Goal: Complete application form

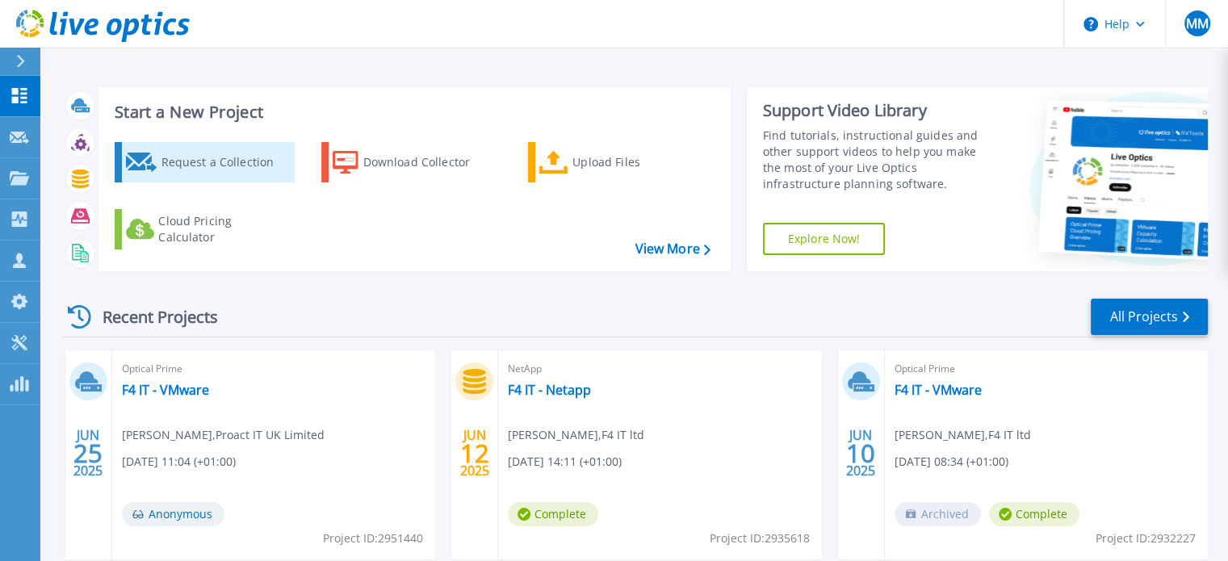
click at [232, 162] on div "Request a Collection" at bounding box center [225, 162] width 129 height 32
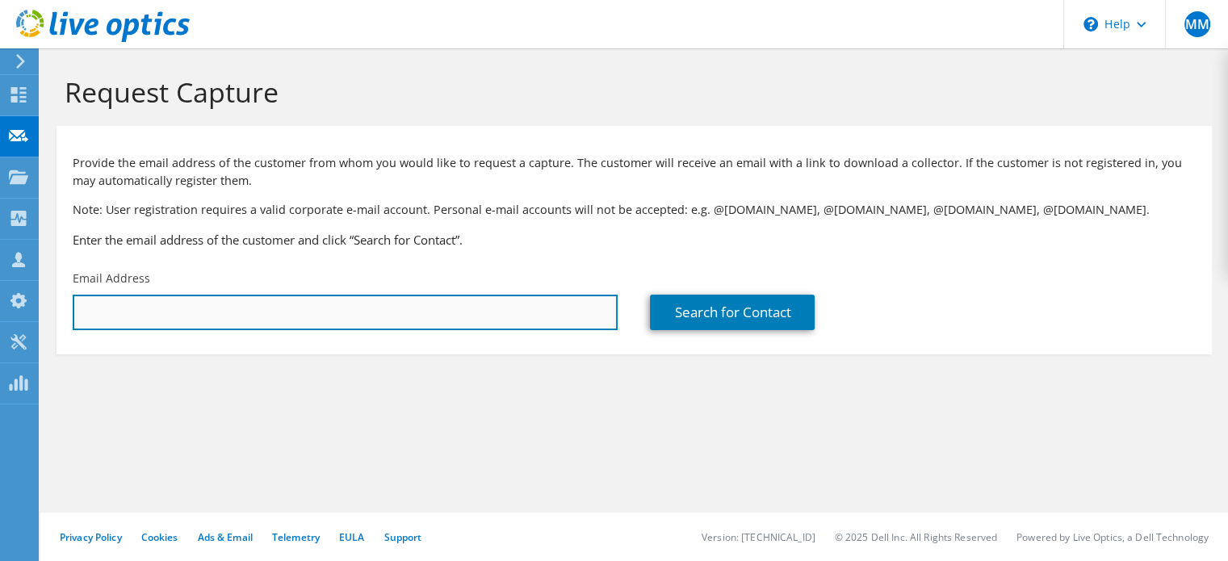
click at [289, 316] on input "text" at bounding box center [345, 313] width 545 height 36
paste input "ross.evans@gravesham.gov.uk"
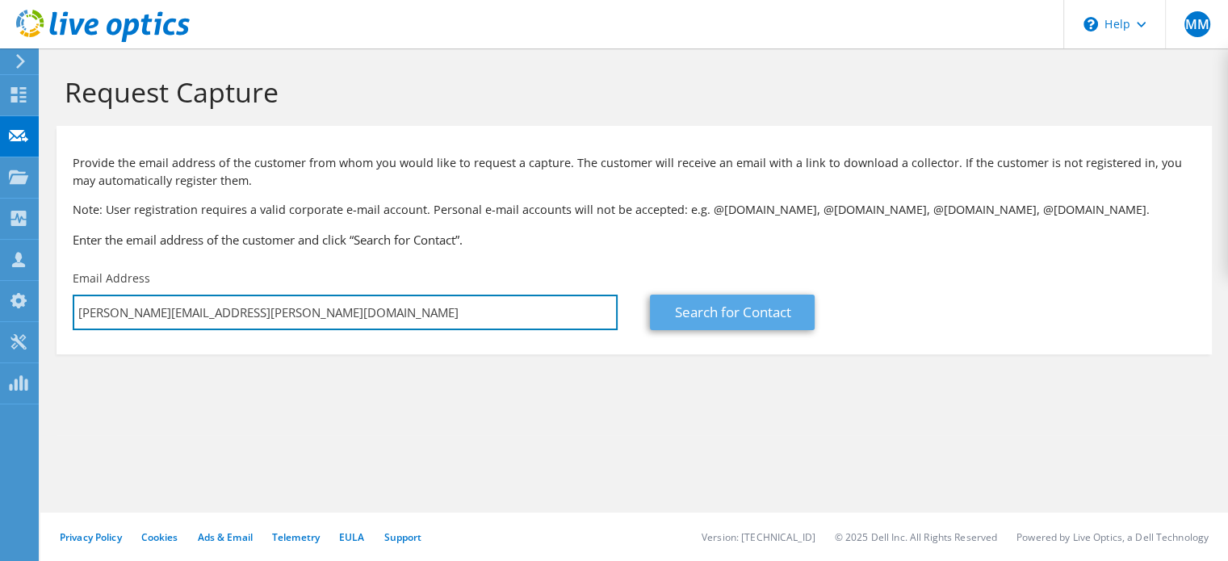
type input "ross.evans@gravesham.gov.uk"
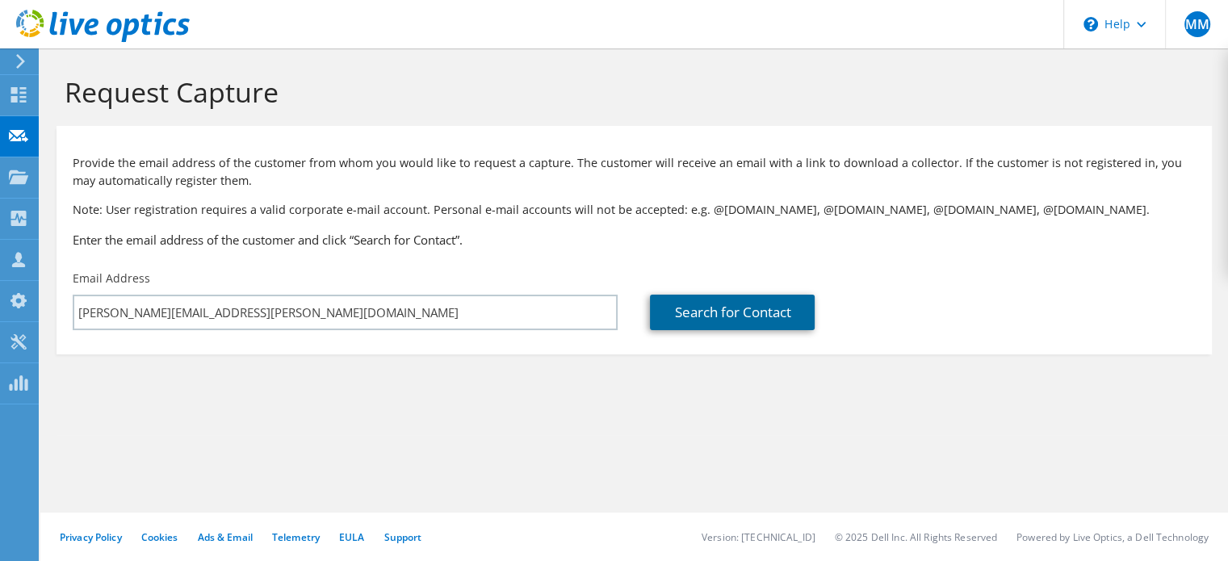
click at [734, 306] on link "Search for Contact" at bounding box center [732, 313] width 165 height 36
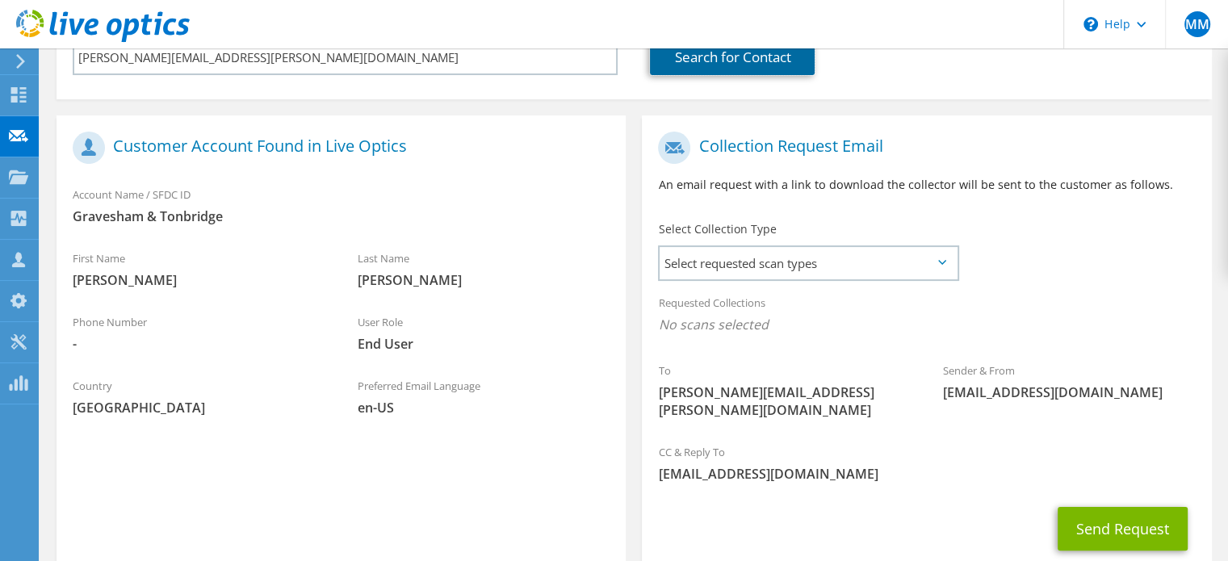
scroll to position [252, 0]
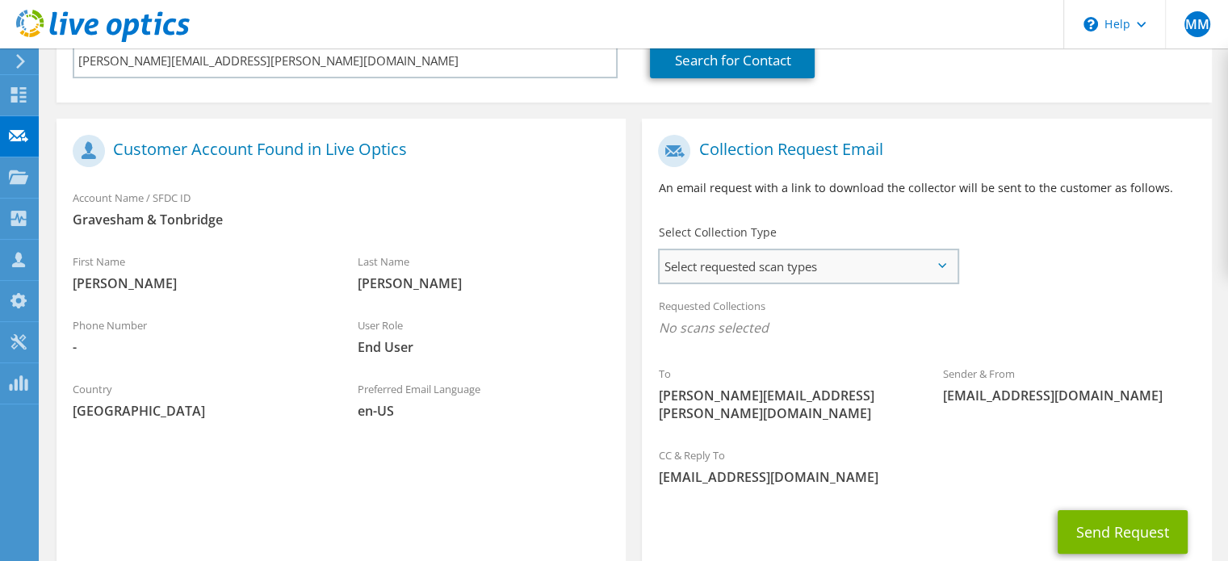
click at [955, 271] on span "Select requested scan types" at bounding box center [808, 266] width 297 height 32
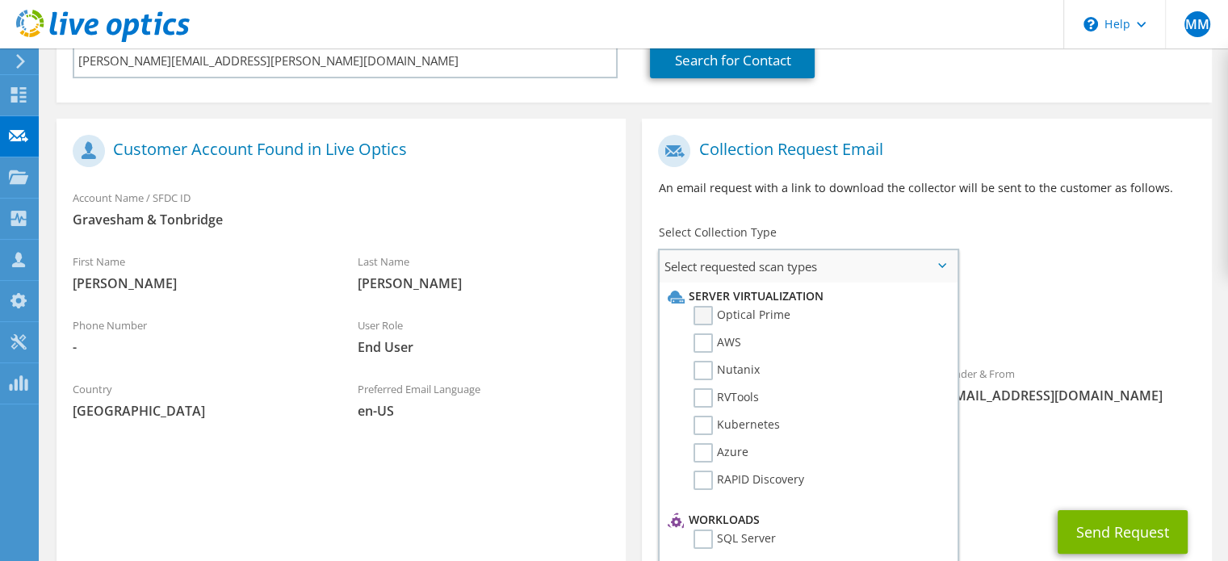
click at [701, 316] on label "Optical Prime" at bounding box center [742, 315] width 97 height 19
click at [0, 0] on input "Optical Prime" at bounding box center [0, 0] width 0 height 0
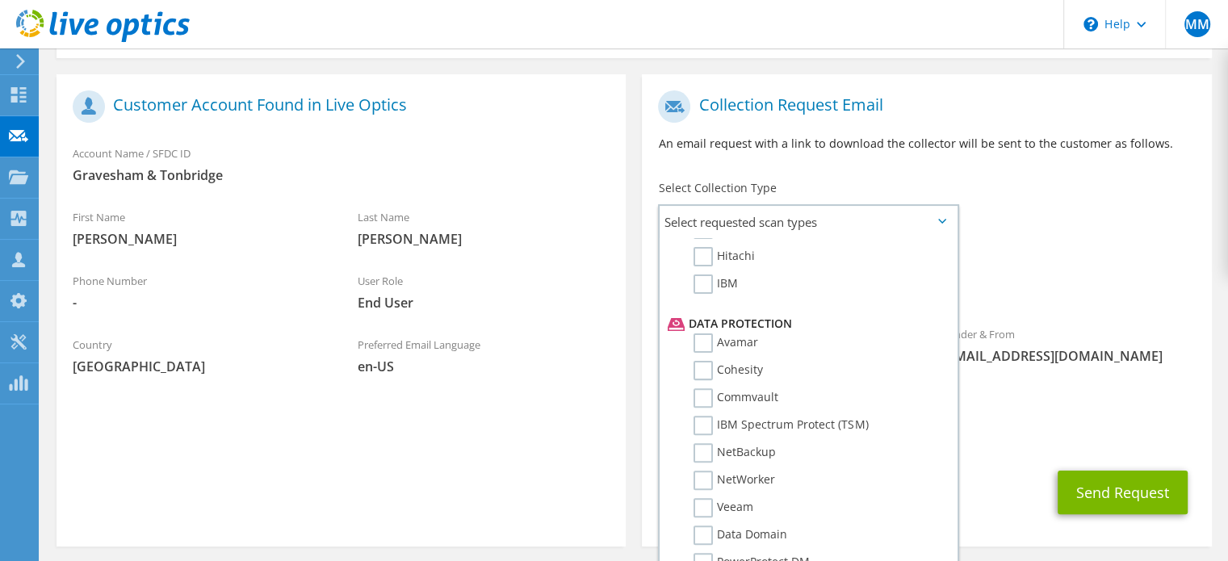
scroll to position [345, 0]
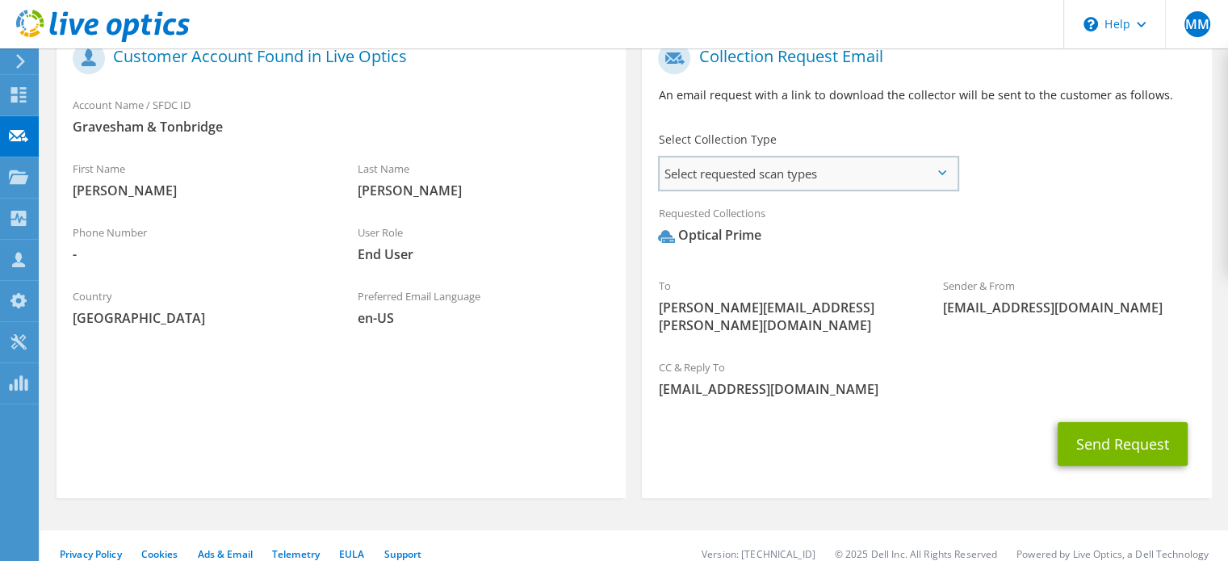
click at [949, 182] on span "Select requested scan types" at bounding box center [808, 173] width 297 height 32
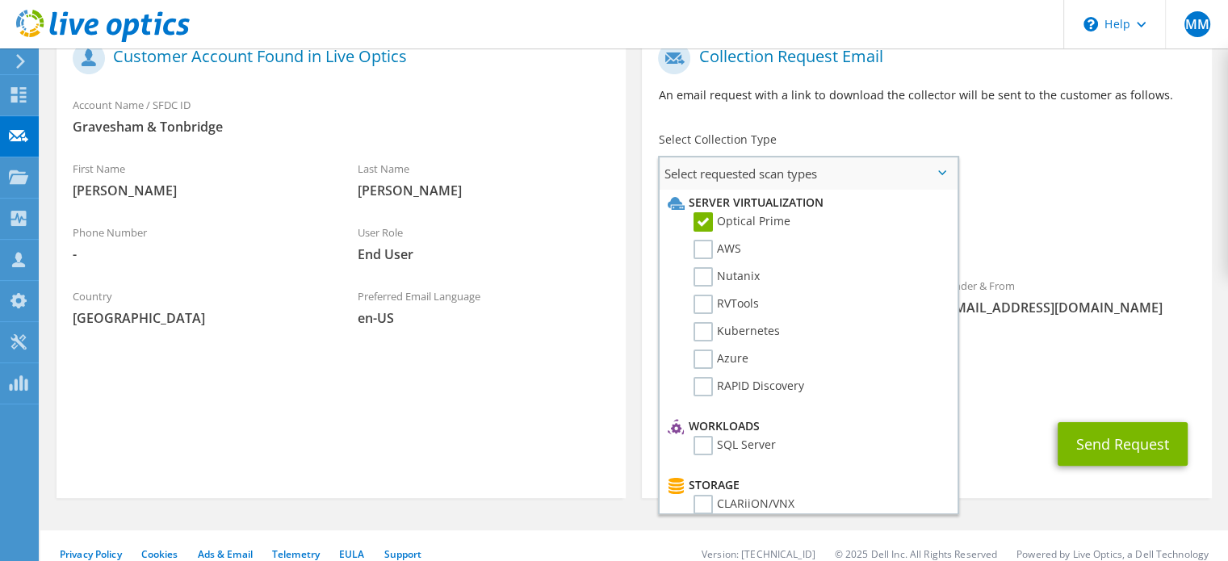
scroll to position [0, 0]
click at [1160, 423] on button "Send Request" at bounding box center [1123, 444] width 130 height 44
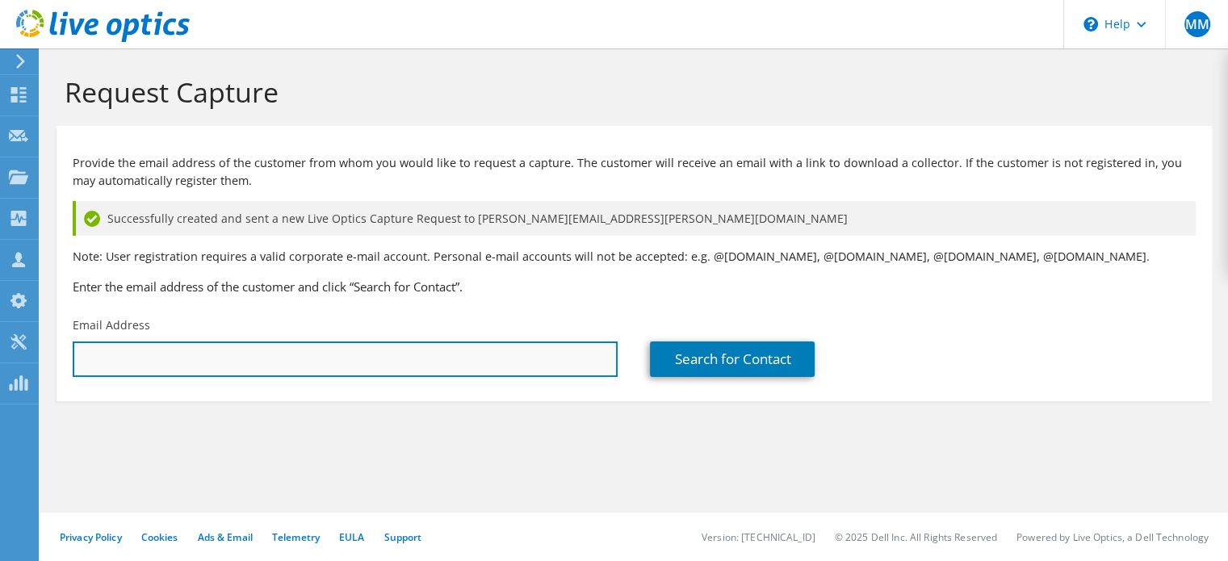
click at [370, 369] on input "text" at bounding box center [345, 360] width 545 height 36
paste input "darren.mullin@thelowry.com"
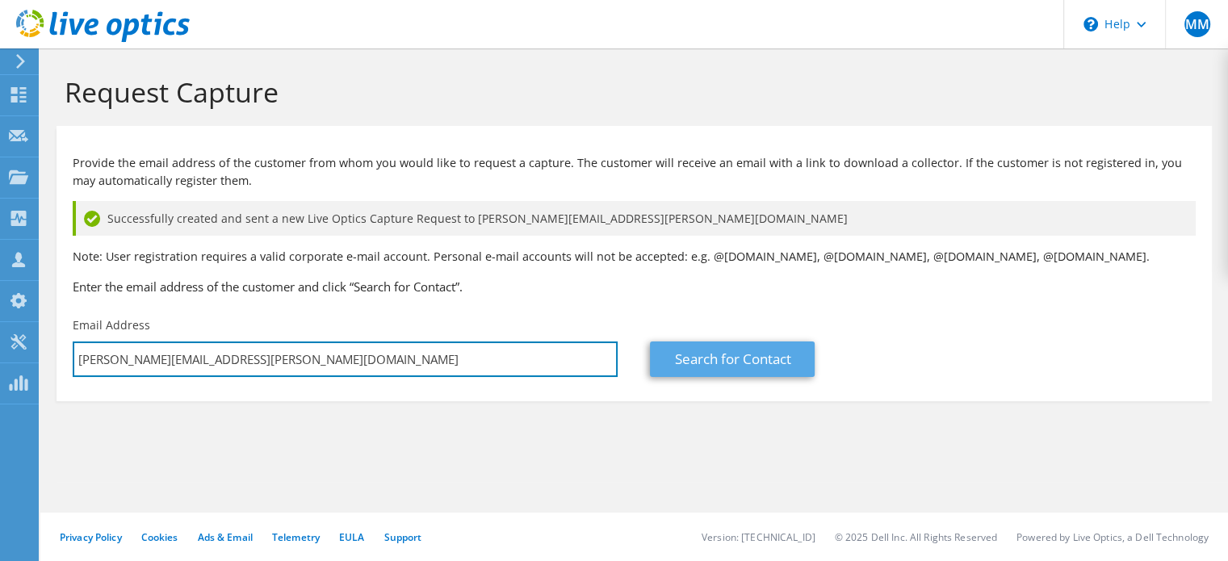
type input "darren.mullin@thelowry.com"
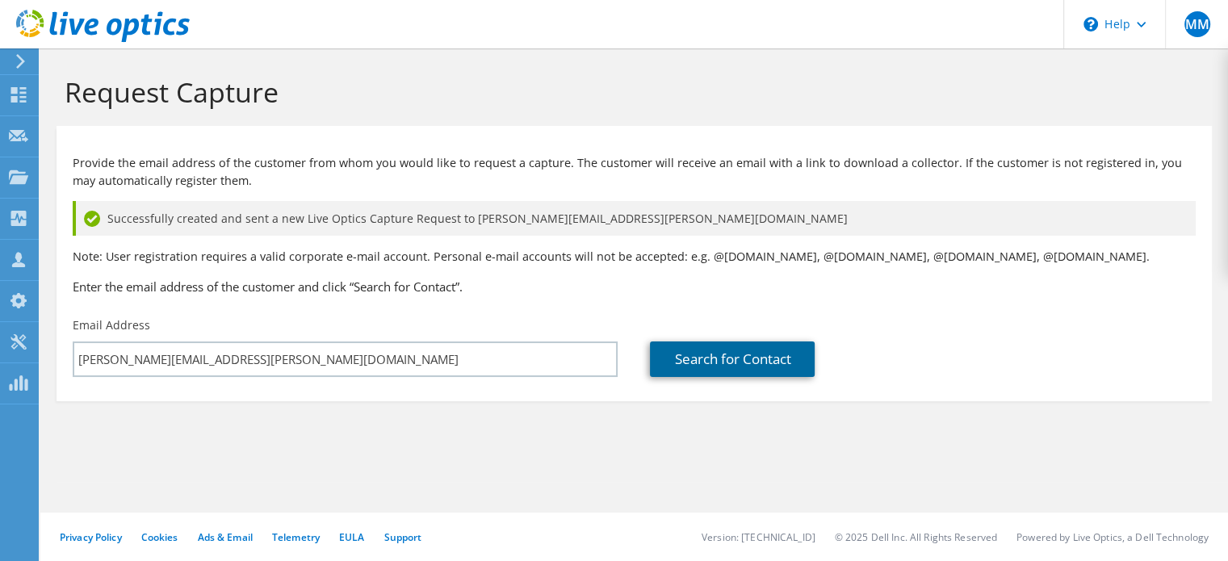
click at [727, 358] on link "Search for Contact" at bounding box center [732, 360] width 165 height 36
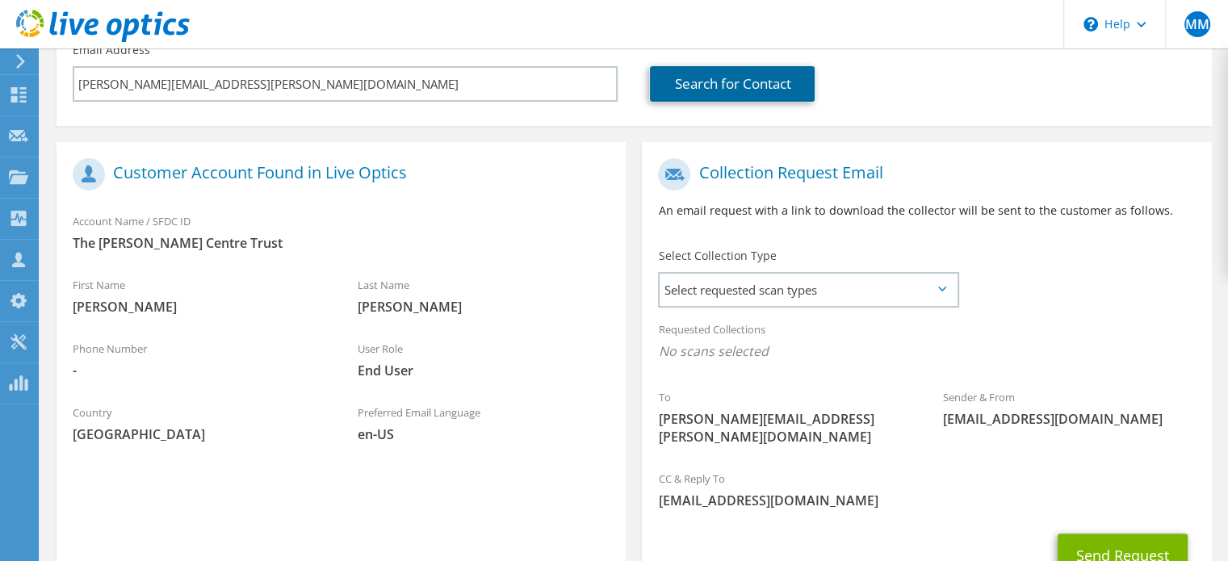
scroll to position [276, 0]
click at [946, 287] on icon at bounding box center [942, 288] width 8 height 5
click at [940, 289] on icon at bounding box center [942, 288] width 8 height 5
click at [940, 290] on icon at bounding box center [942, 288] width 8 height 5
click at [946, 293] on span "Select requested scan types" at bounding box center [808, 289] width 297 height 32
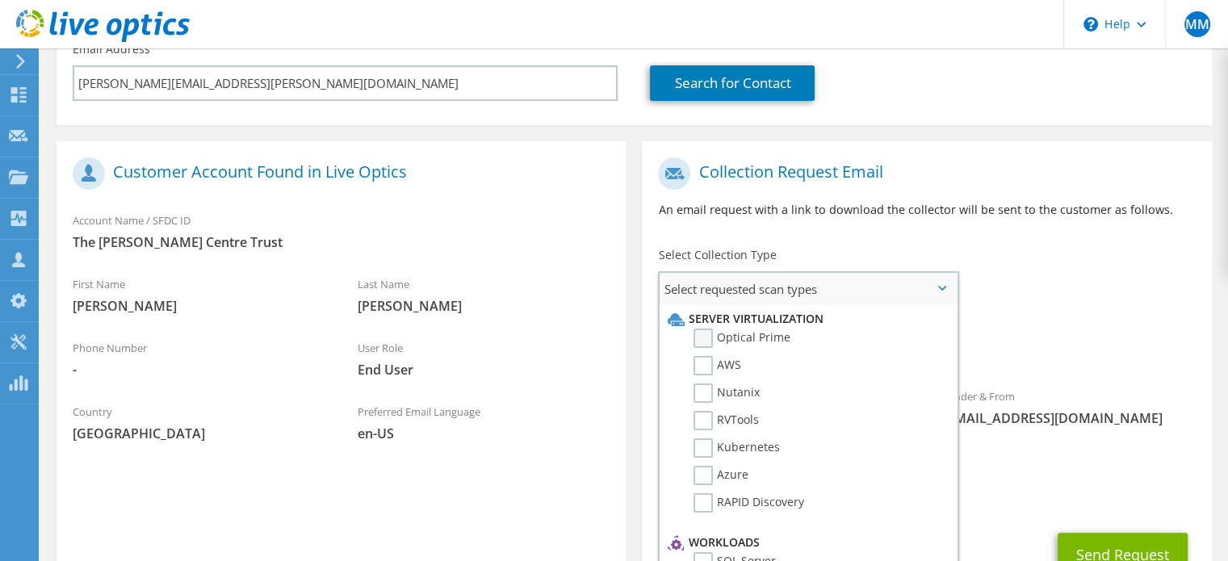
click at [765, 337] on label "Optical Prime" at bounding box center [742, 338] width 97 height 19
click at [0, 0] on input "Optical Prime" at bounding box center [0, 0] width 0 height 0
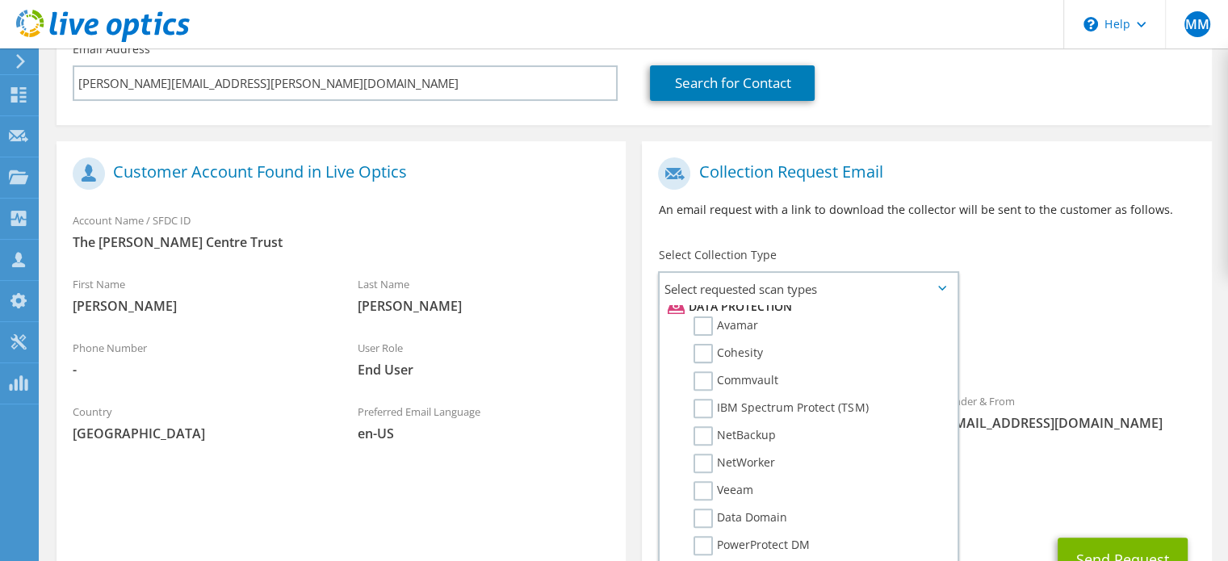
scroll to position [714, 0]
click at [1098, 542] on button "Send Request" at bounding box center [1123, 560] width 130 height 44
